Goal: Information Seeking & Learning: Learn about a topic

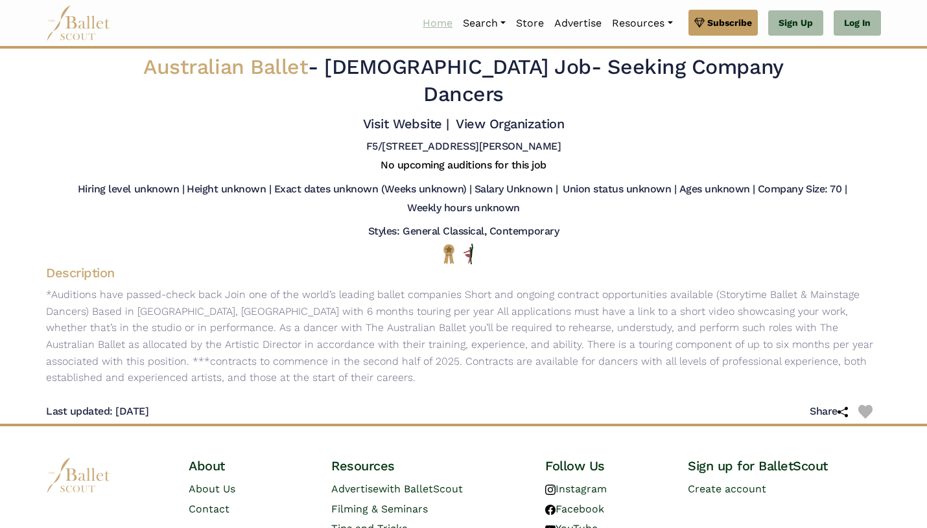
drag, startPoint x: 0, startPoint y: 0, endPoint x: 435, endPoint y: 24, distance: 435.4
click at [435, 24] on link "Home" at bounding box center [437, 23] width 40 height 27
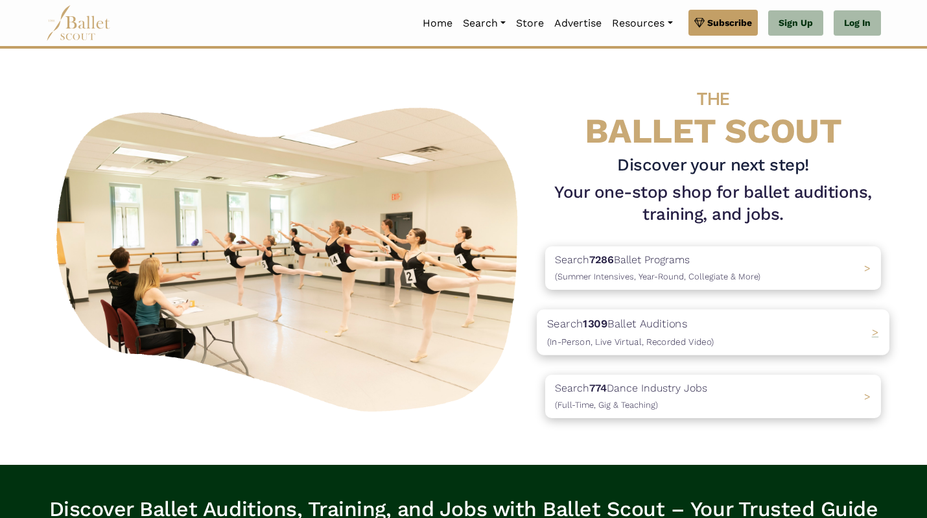
click at [711, 317] on div "Search 1309 Ballet Auditions (In-Person, Live Virtual, Recorded Video) >" at bounding box center [712, 331] width 352 height 45
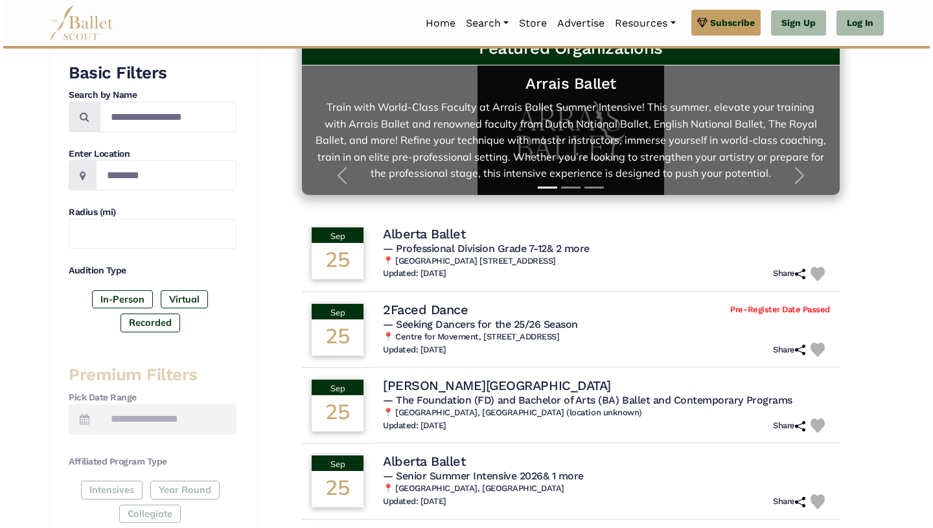
scroll to position [231, 0]
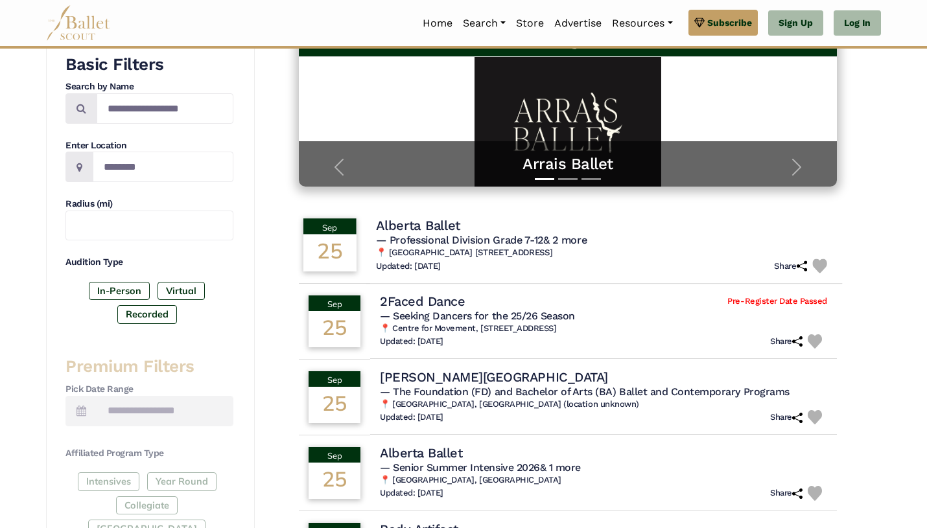
click at [623, 229] on div "Alberta Ballet" at bounding box center [604, 224] width 456 height 17
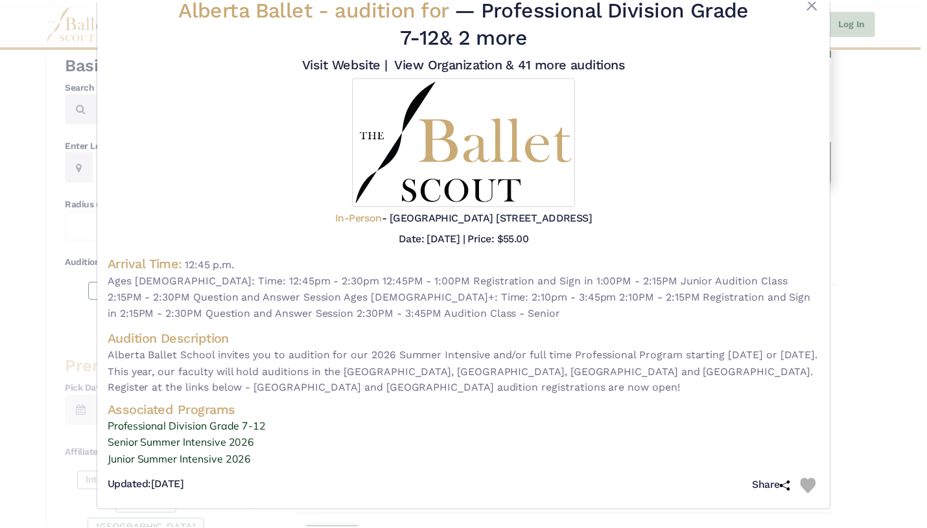
scroll to position [39, 0]
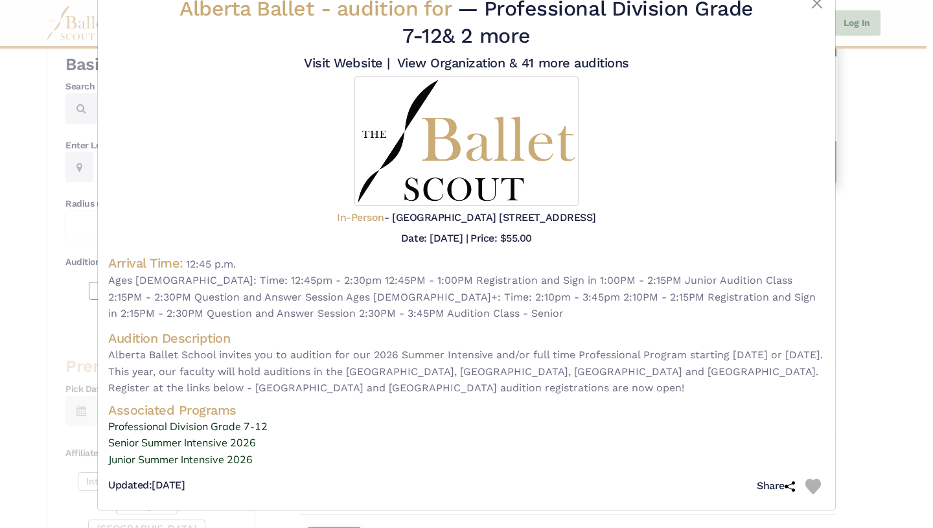
click at [855, 187] on div "Alberta Ballet - audition for — Professional Division Grade 7-12 & 2 more Visit…" at bounding box center [466, 264] width 933 height 528
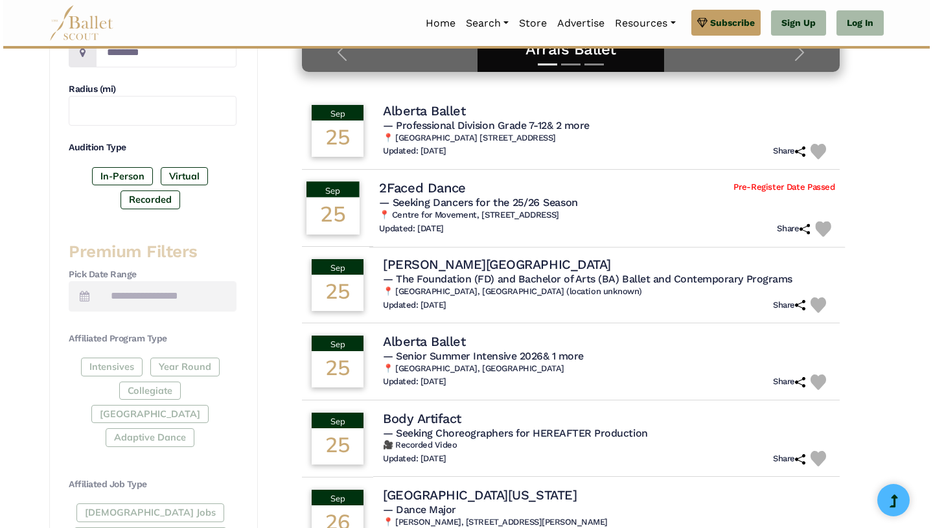
scroll to position [347, 0]
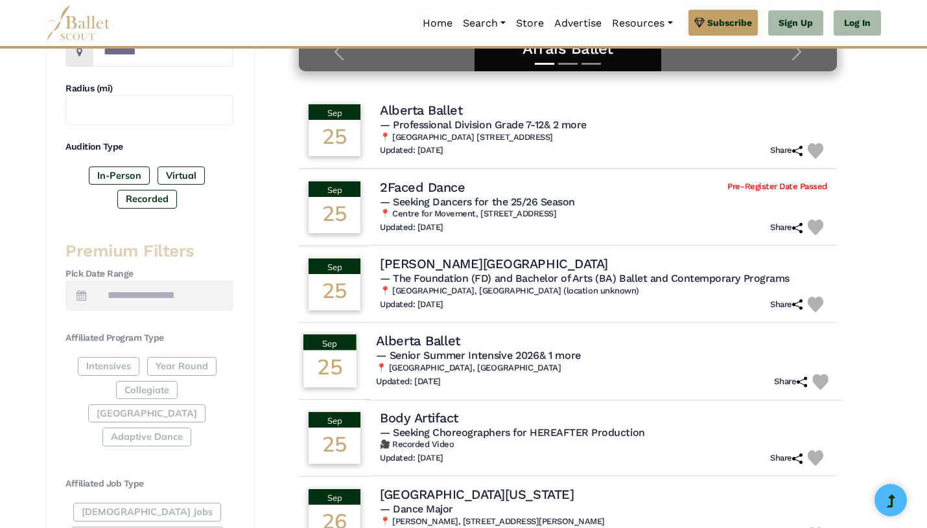
click at [623, 342] on div "Alberta Ballet" at bounding box center [604, 340] width 456 height 17
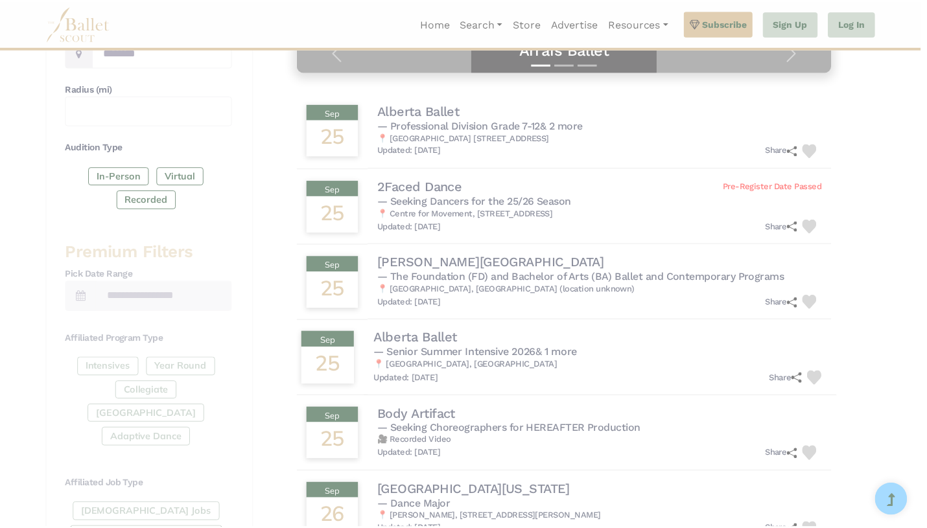
scroll to position [0, 0]
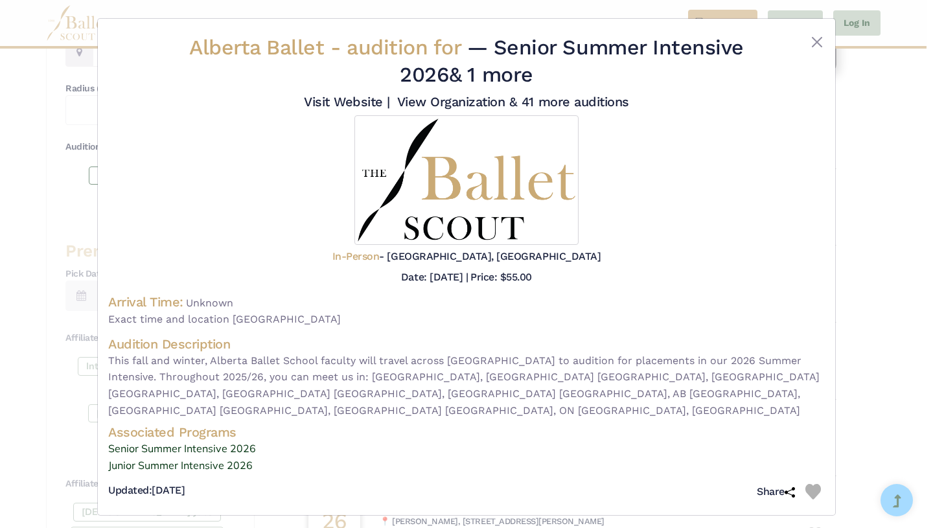
click at [862, 272] on div "Alberta Ballet - audition for — Senior Summer Intensive 2026 & 1 more Visit Web…" at bounding box center [466, 264] width 933 height 528
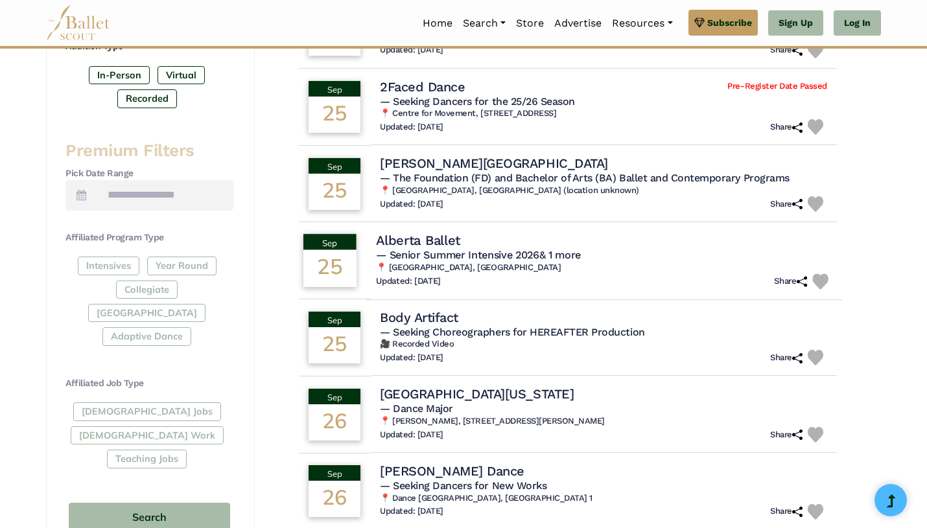
scroll to position [459, 0]
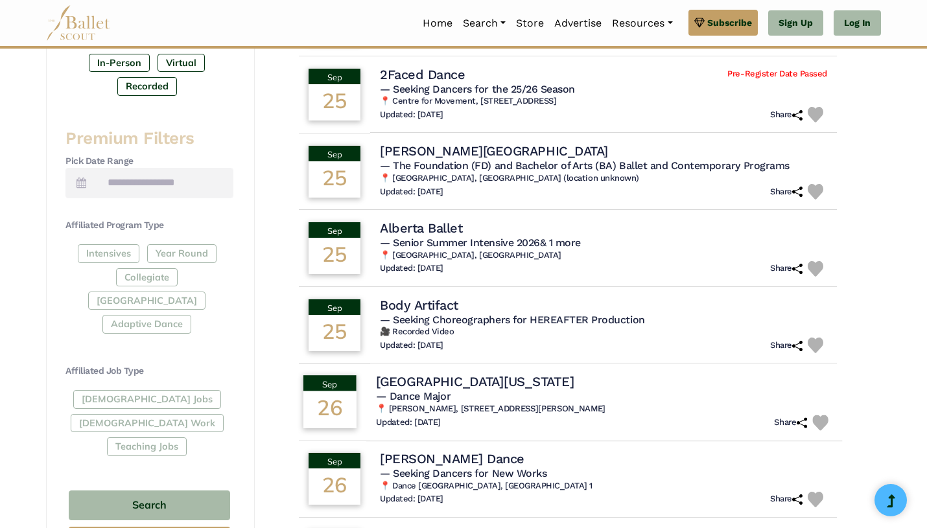
click at [660, 384] on div "University of Louisiana" at bounding box center [604, 381] width 456 height 17
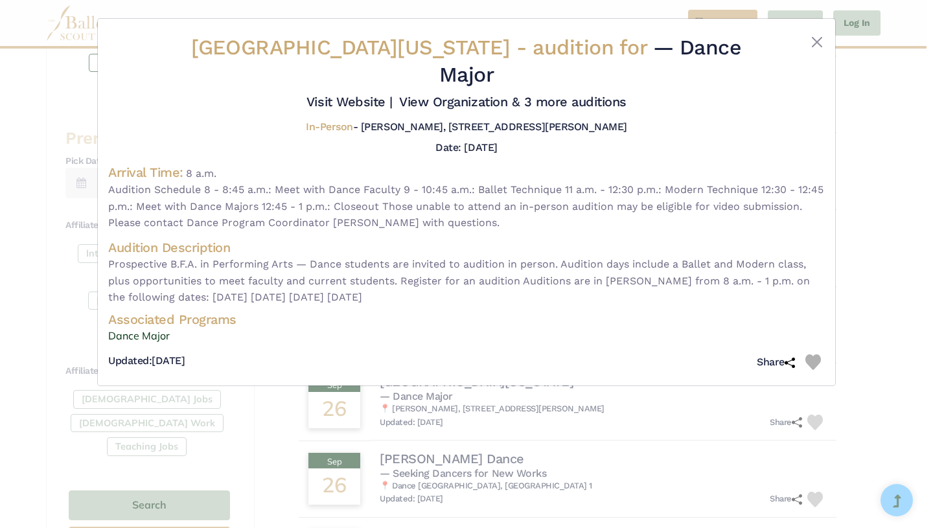
click at [882, 244] on div "University of Louisiana - audition for — Dance Major Visit Website |" at bounding box center [466, 264] width 933 height 528
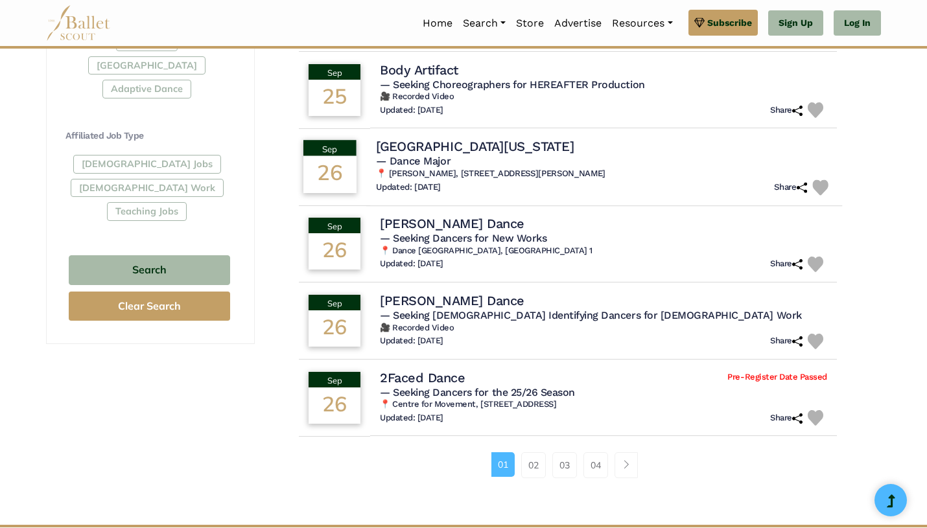
scroll to position [694, 0]
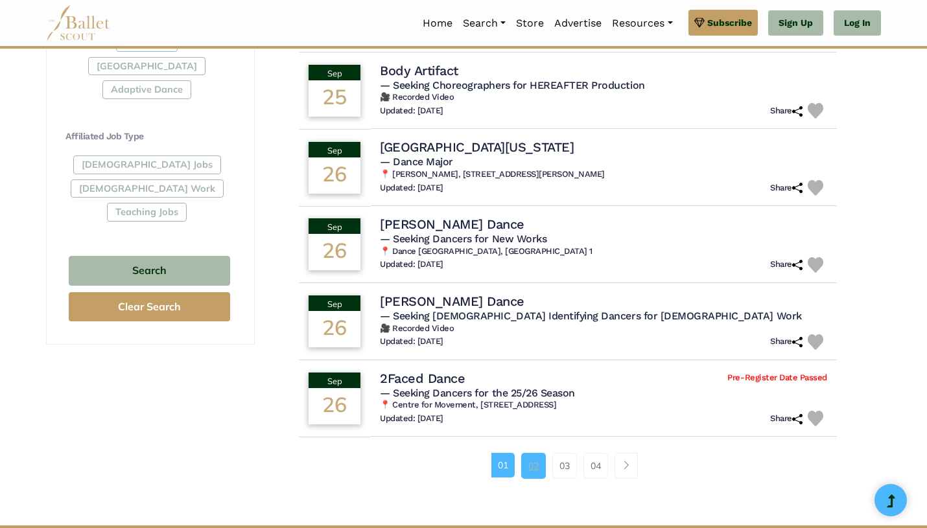
click at [533, 469] on link "02" at bounding box center [533, 466] width 25 height 26
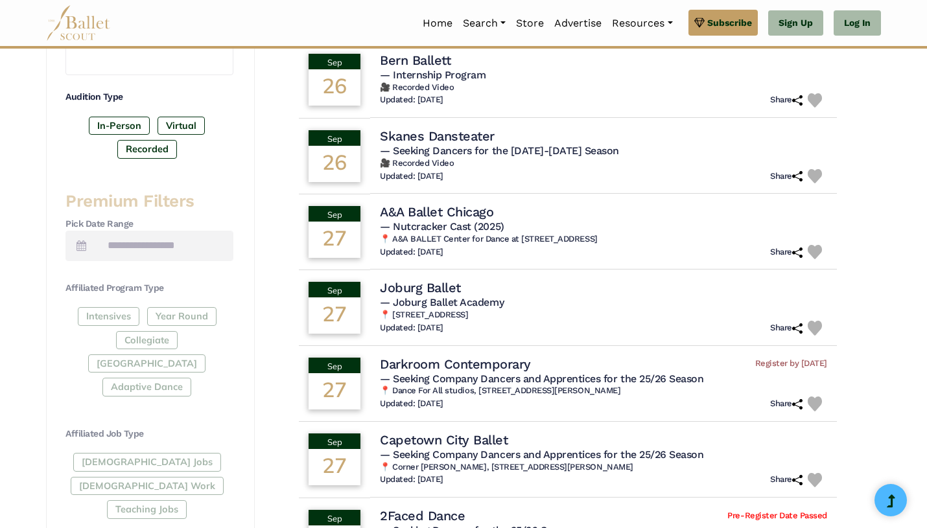
scroll to position [409, 0]
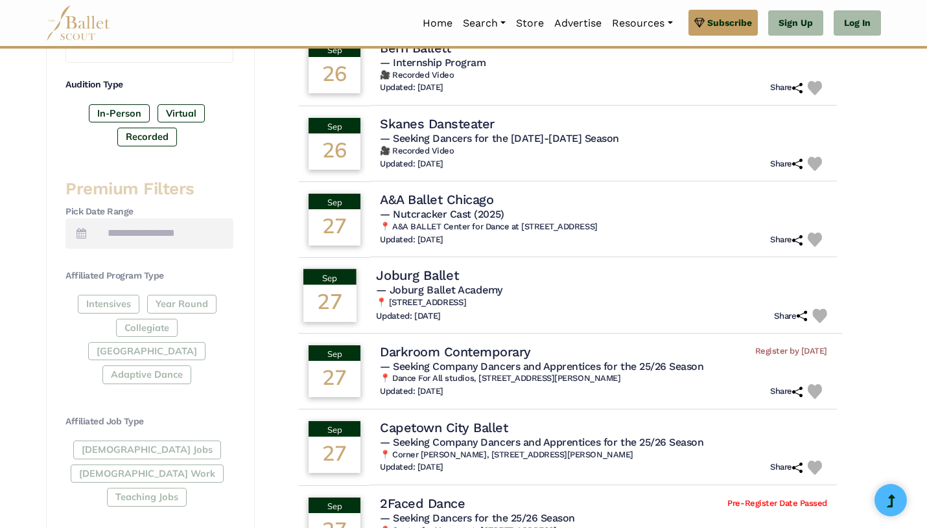
click at [719, 306] on h6 "📍 26 Hoofd Street 2001 Johannesburg, South Africa" at bounding box center [604, 302] width 456 height 11
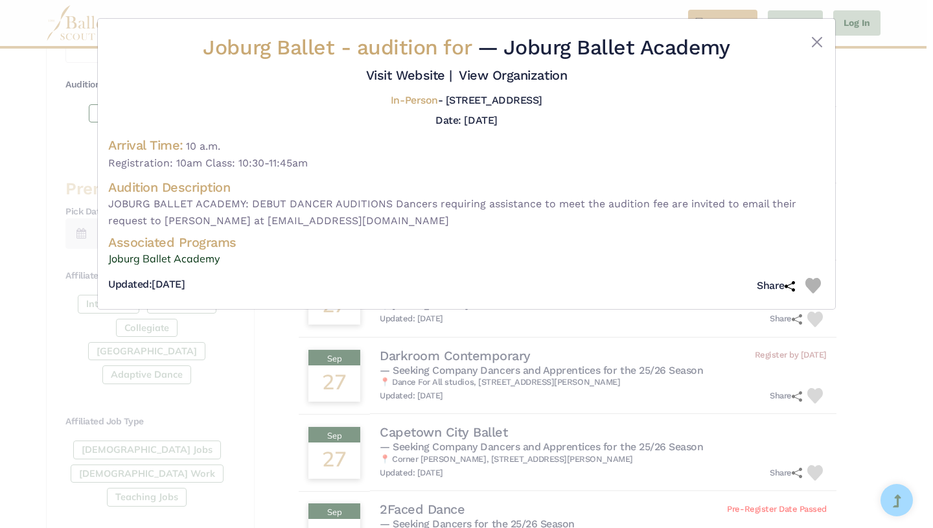
click at [853, 192] on div "Joburg Ballet - audition for — Joburg Ballet Academy Visit Website | View Organ…" at bounding box center [466, 264] width 933 height 528
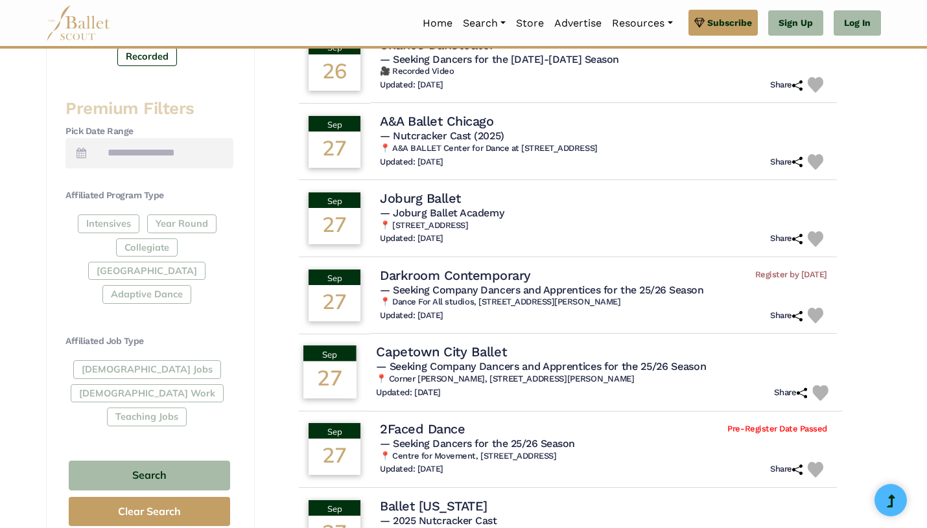
scroll to position [490, 0]
click at [724, 364] on h5 "— Seeking Company Dancers and Apprentices for the 25/26 Season" at bounding box center [604, 367] width 456 height 14
click at [474, 354] on h4 "Capetown City Ballet" at bounding box center [441, 351] width 130 height 17
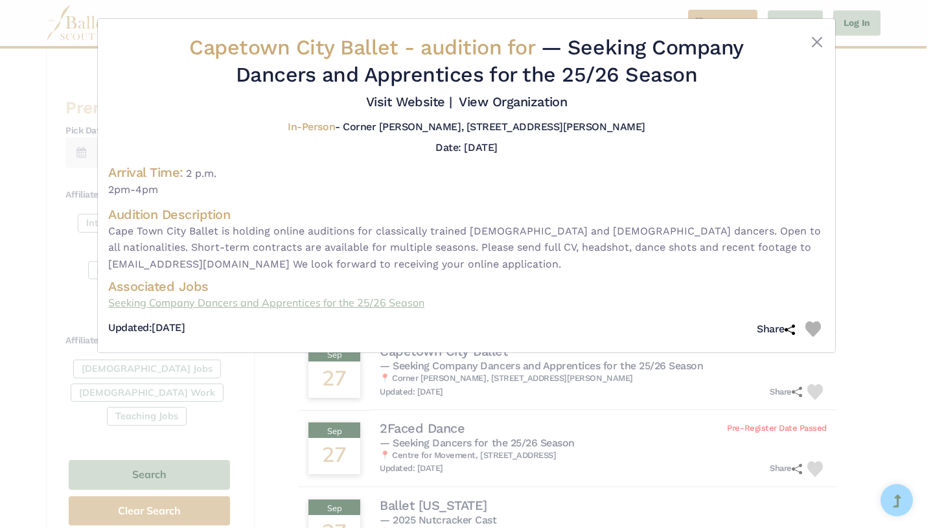
click at [375, 307] on link "Seeking Company Dancers and Apprentices for the 25/26 Season" at bounding box center [466, 303] width 717 height 17
click at [819, 36] on button "Close" at bounding box center [817, 42] width 16 height 16
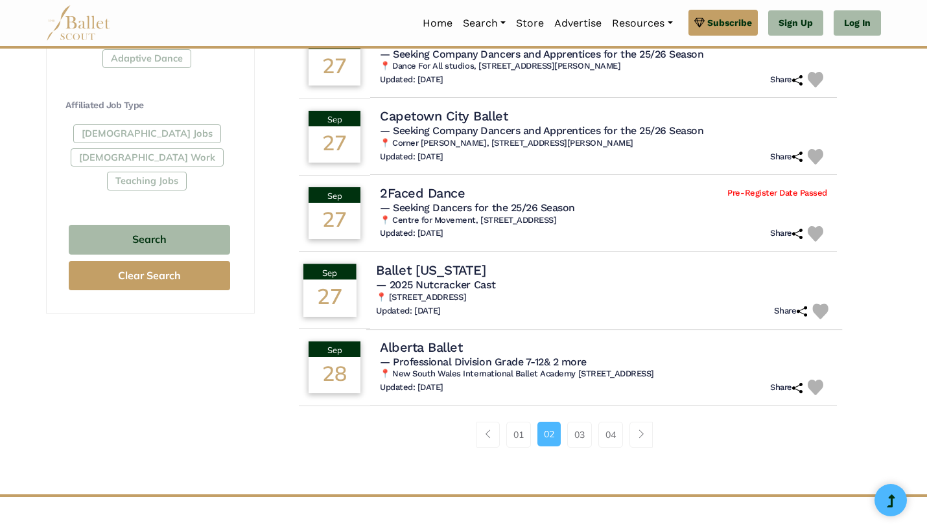
scroll to position [730, 0]
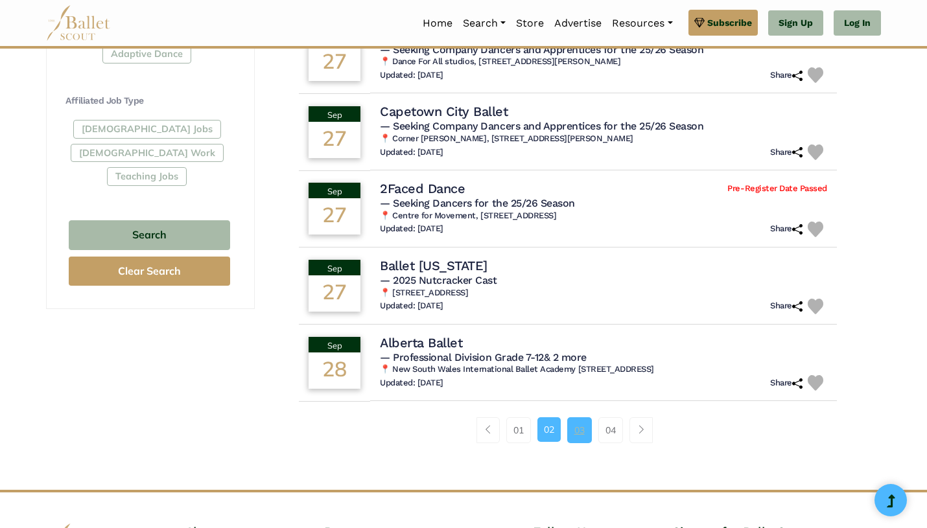
click at [585, 436] on link "03" at bounding box center [579, 430] width 25 height 26
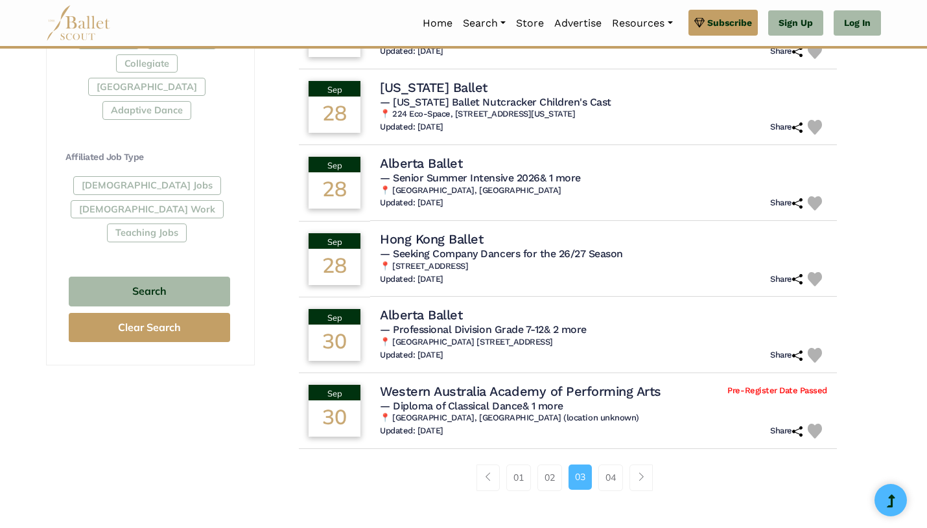
scroll to position [677, 0]
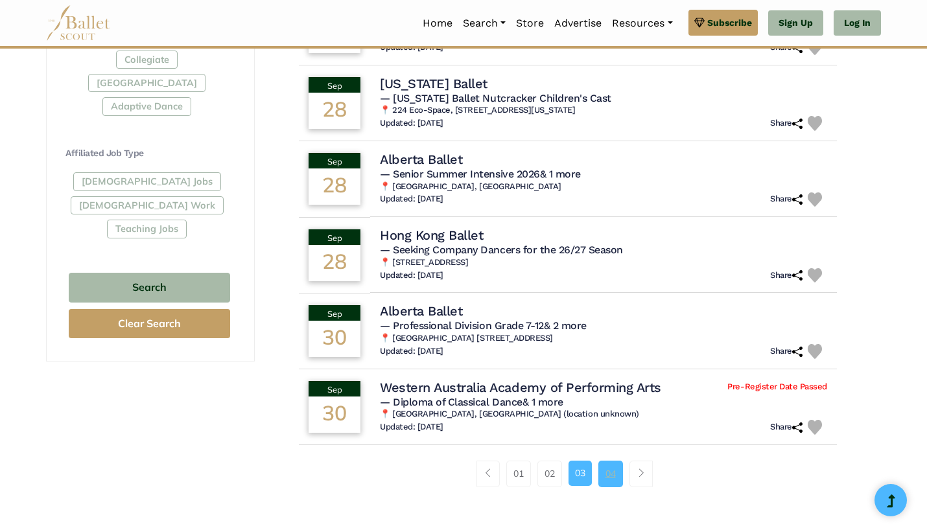
click at [605, 472] on link "04" at bounding box center [610, 474] width 25 height 26
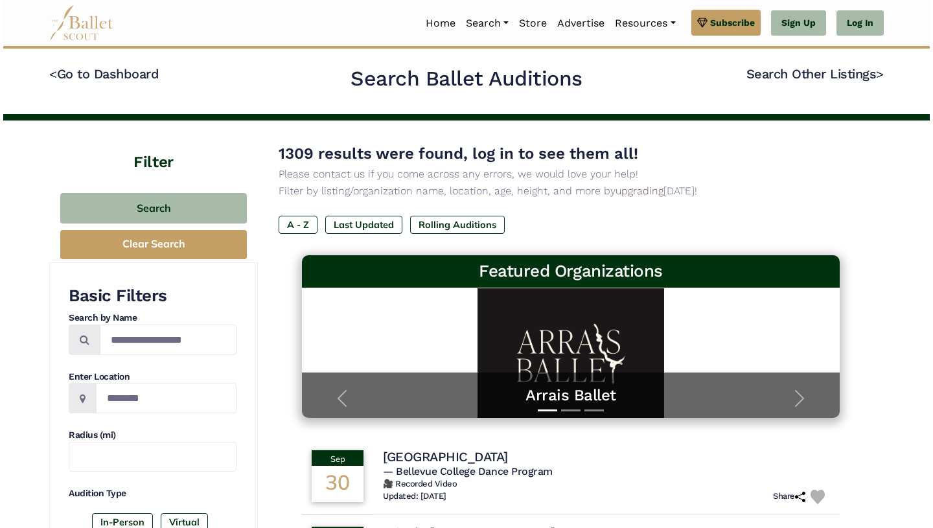
scroll to position [301, 0]
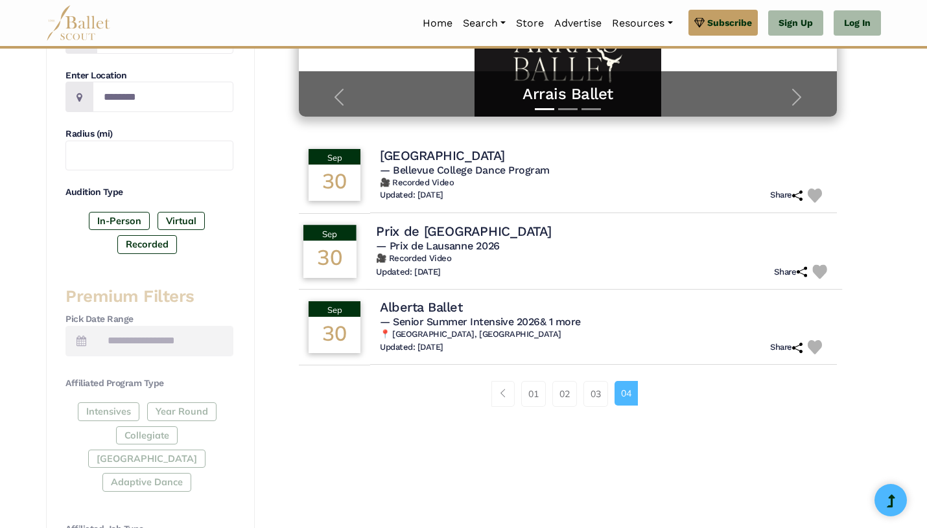
click at [612, 237] on div "Prix de [GEOGRAPHIC_DATA]" at bounding box center [604, 230] width 456 height 17
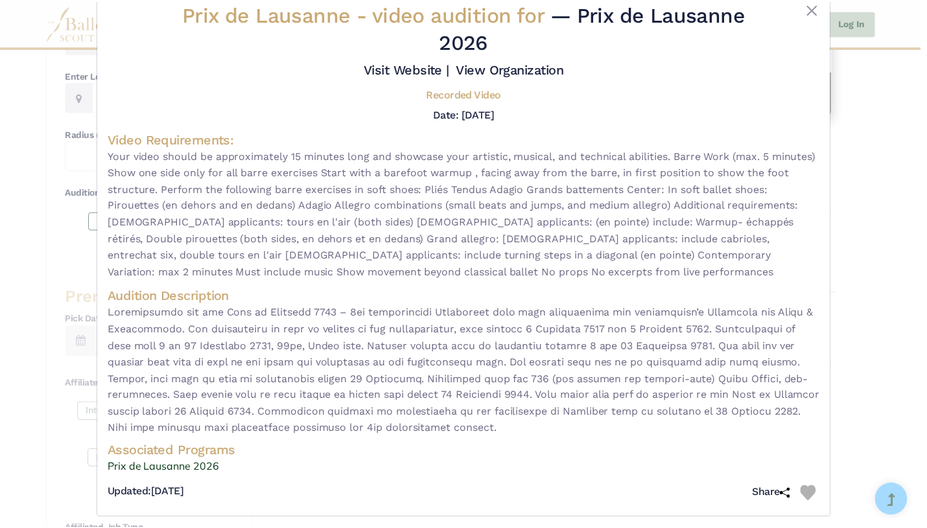
scroll to position [41, 0]
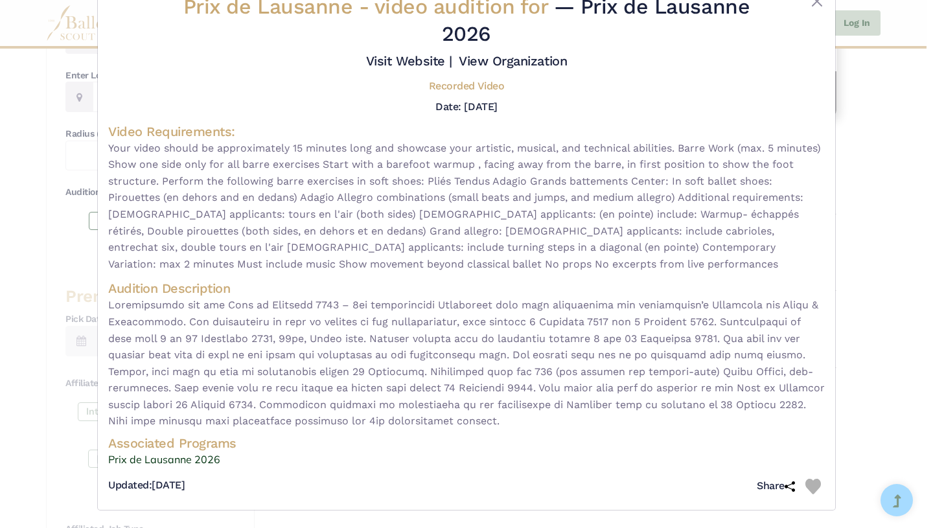
click at [856, 249] on div "Prix de Lausanne - video audition for — Prix de Lausanne 2026 Visit Website | V…" at bounding box center [466, 264] width 933 height 528
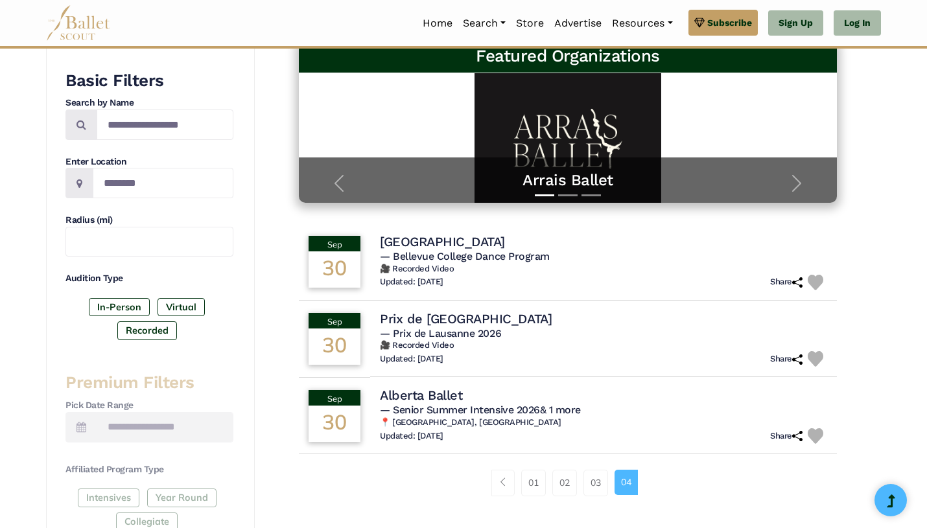
scroll to position [0, 0]
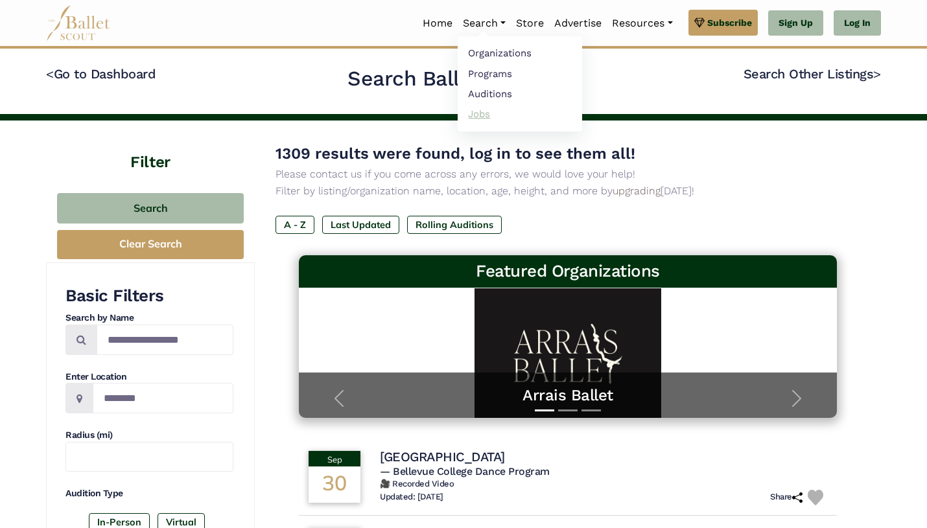
click at [474, 105] on link "Jobs" at bounding box center [519, 114] width 124 height 20
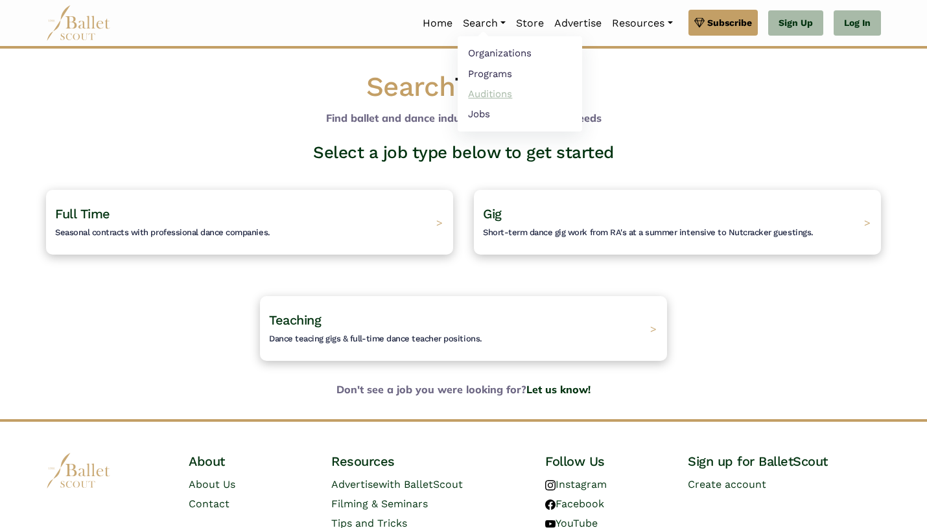
click at [476, 92] on link "Auditions" at bounding box center [519, 94] width 124 height 20
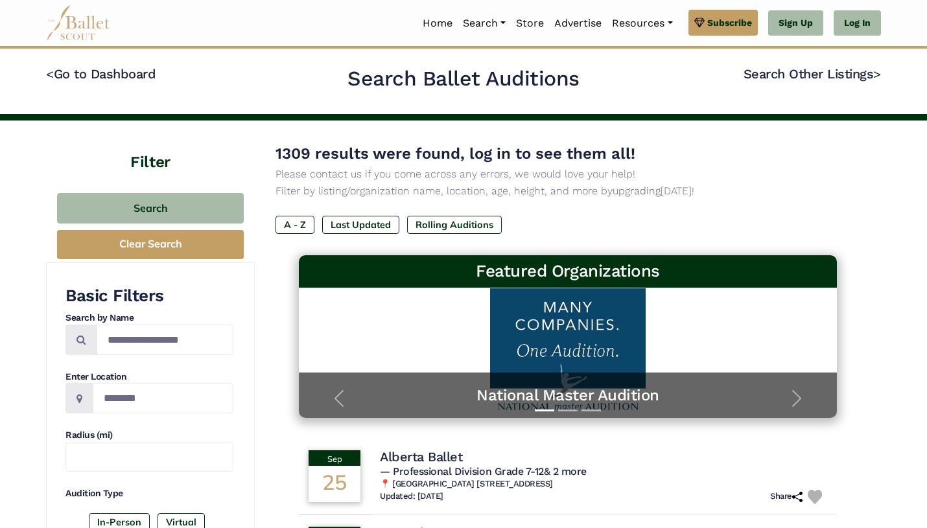
click at [89, 23] on img at bounding box center [78, 23] width 65 height 36
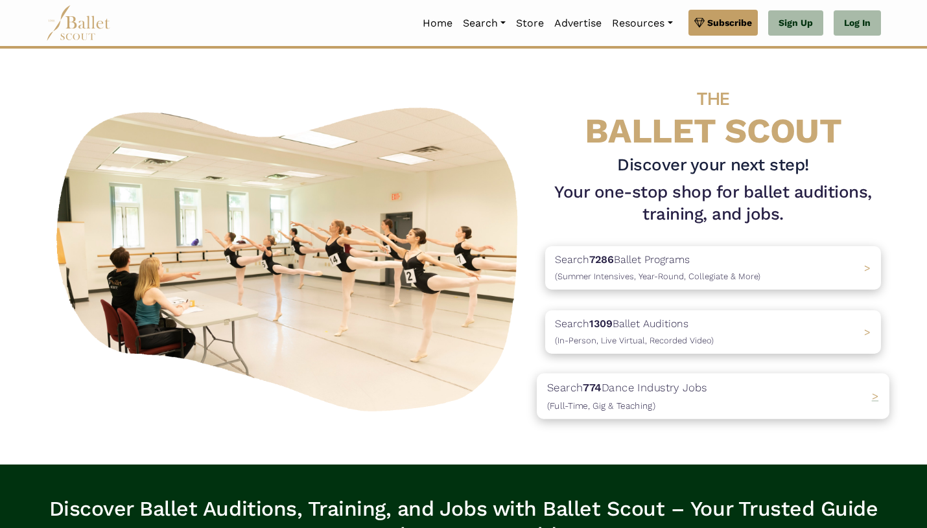
click at [635, 412] on p "Search 774 Dance Industry Jobs (Full-Time, Gig & Teaching)" at bounding box center [627, 395] width 160 height 35
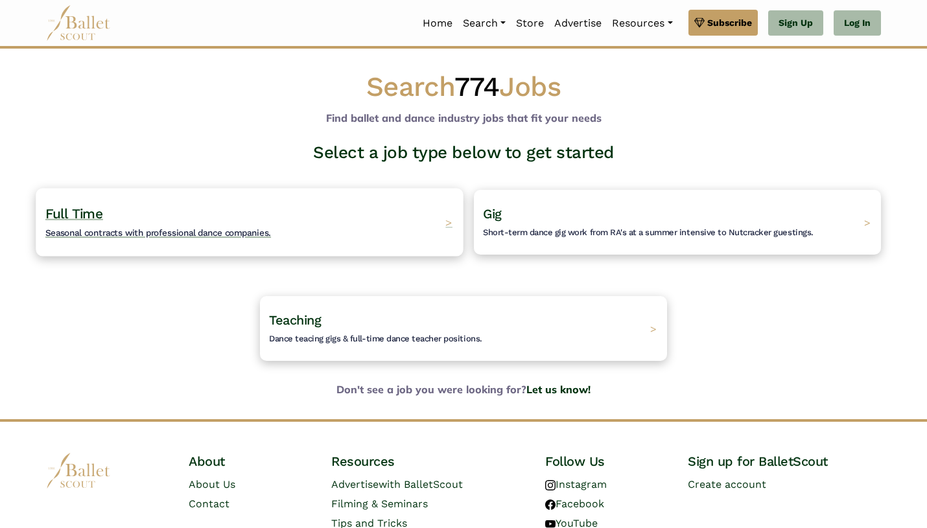
click at [251, 207] on h4 "Full Time Seasonal contracts with professional dance companies." at bounding box center [157, 223] width 225 height 36
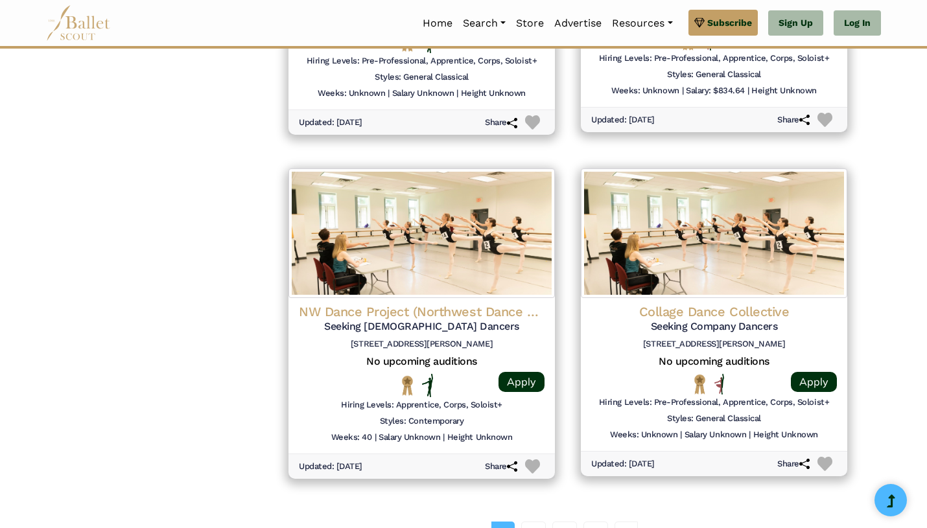
scroll to position [1714, 0]
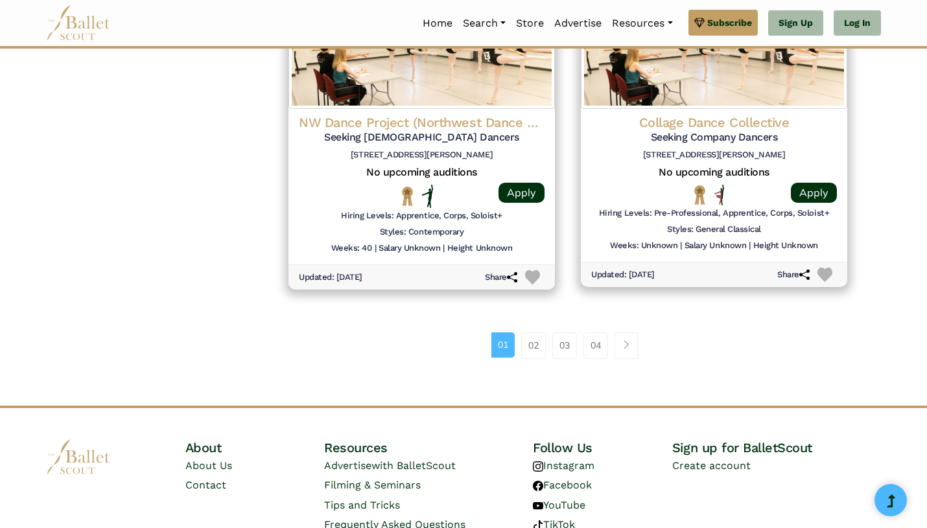
click at [535, 358] on div "01 02 03 04" at bounding box center [567, 350] width 584 height 67
click at [535, 344] on link "02" at bounding box center [533, 345] width 25 height 26
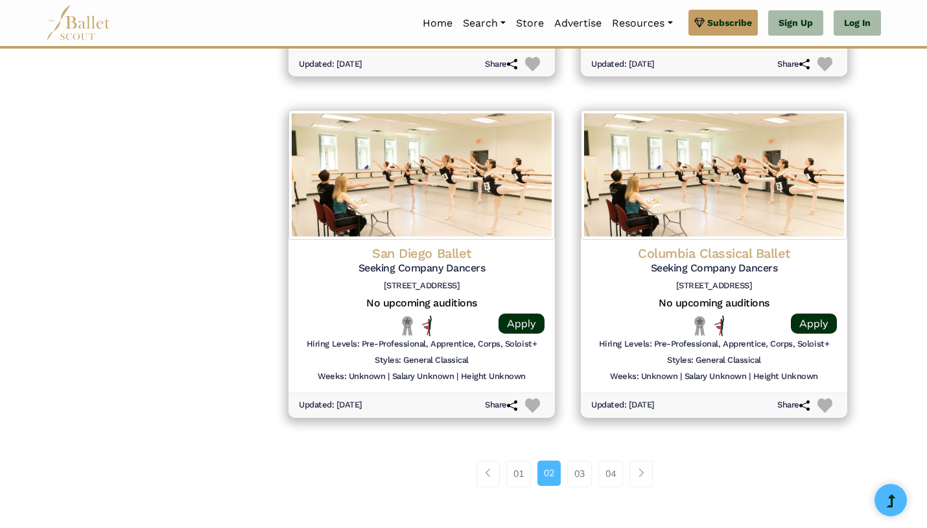
scroll to position [1586, 0]
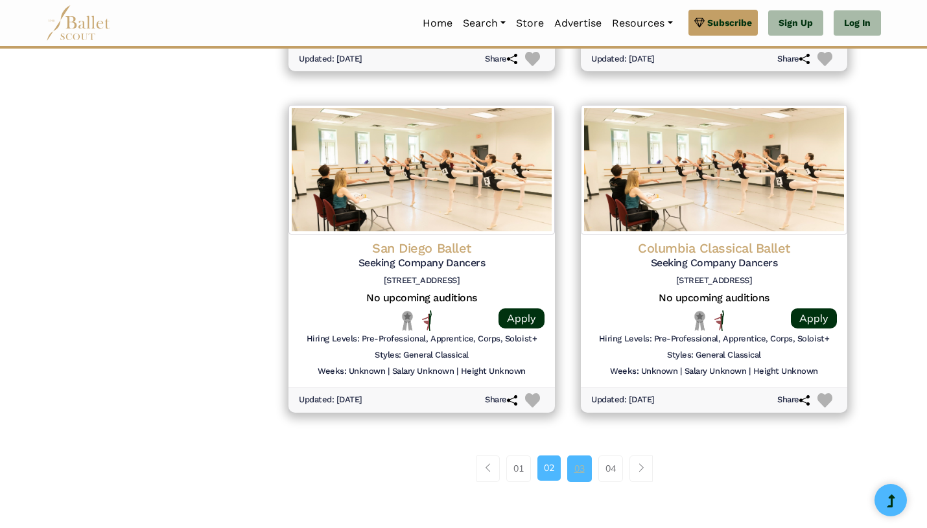
click at [582, 470] on link "03" at bounding box center [579, 468] width 25 height 26
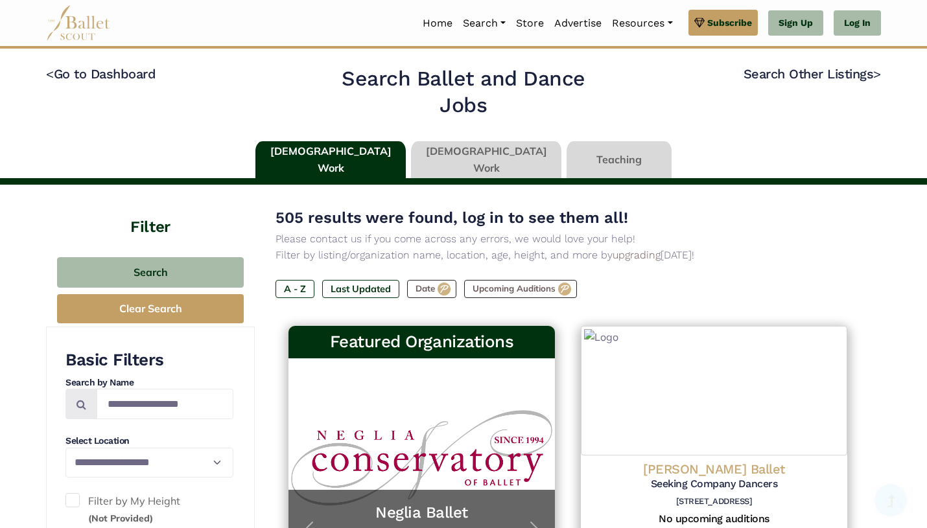
type input "******"
type input "*****"
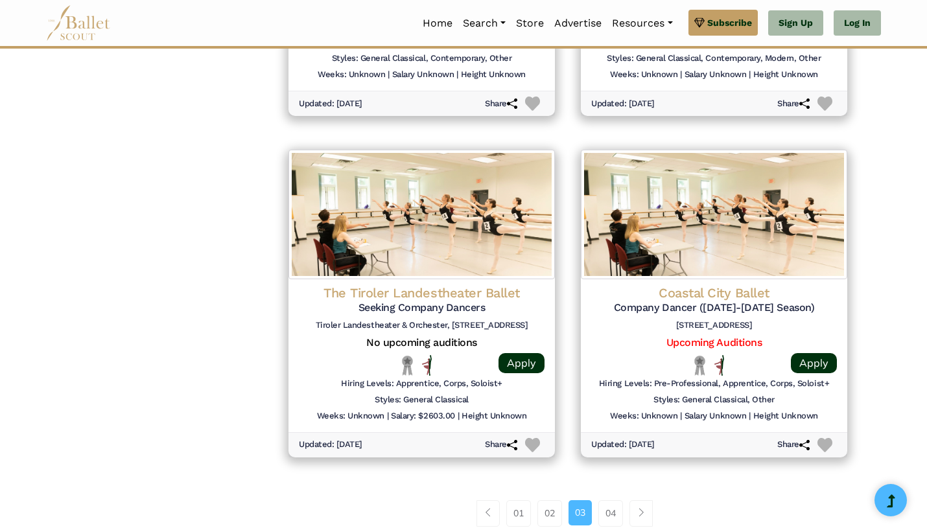
scroll to position [1582, 0]
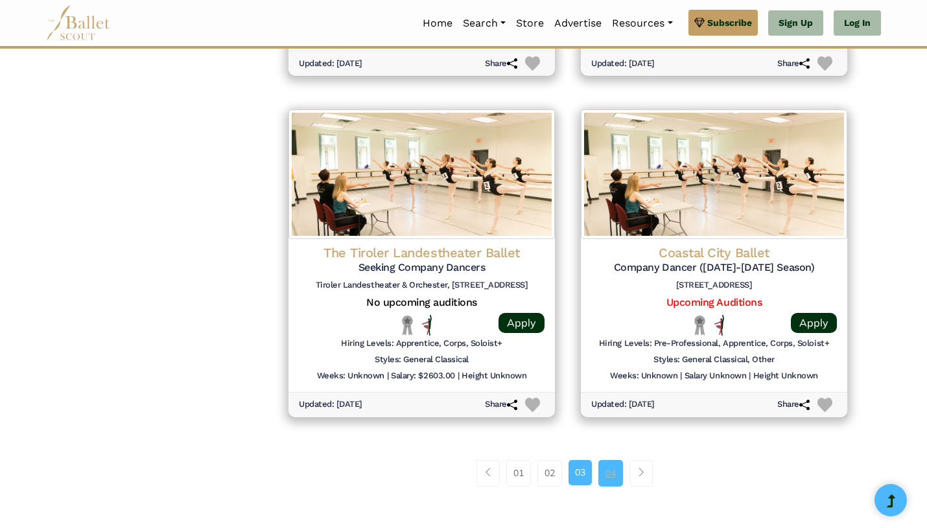
click at [612, 468] on link "04" at bounding box center [610, 473] width 25 height 26
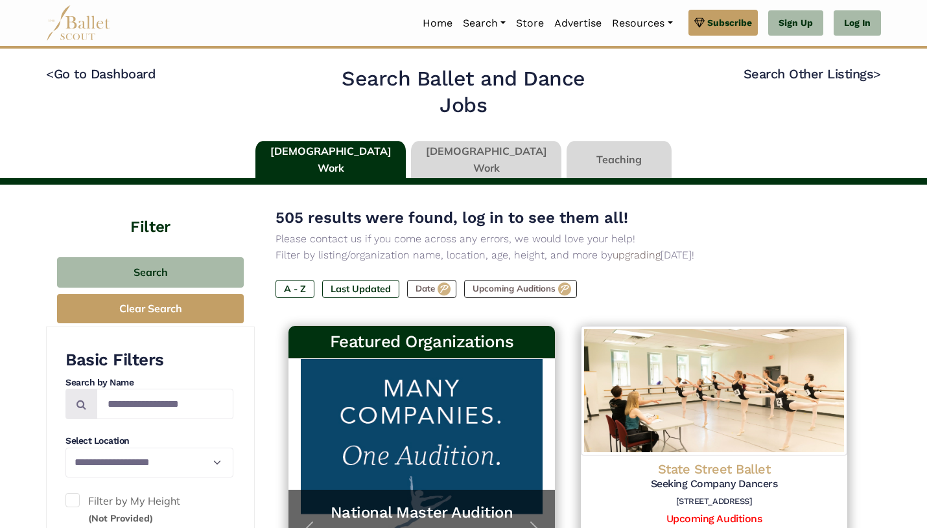
click at [494, 163] on link at bounding box center [486, 159] width 150 height 37
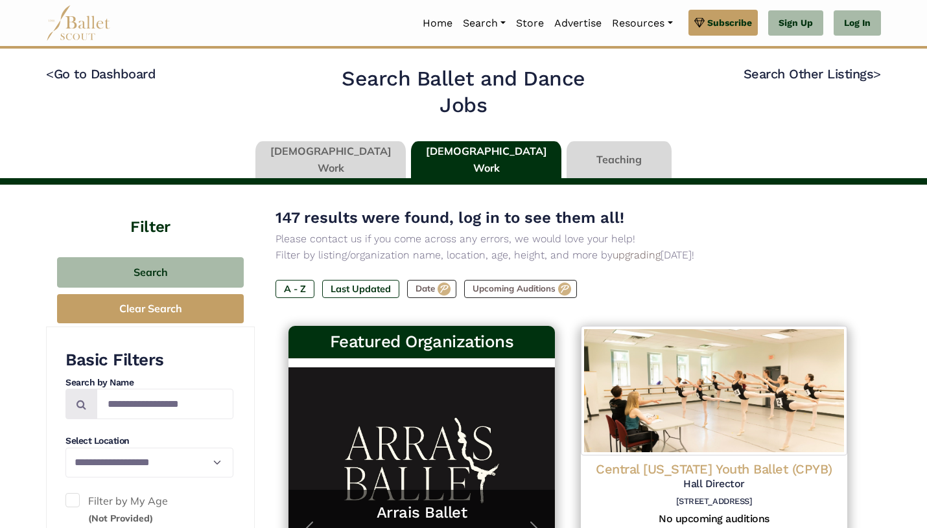
click at [584, 164] on link at bounding box center [618, 159] width 105 height 37
